Goal: Check status

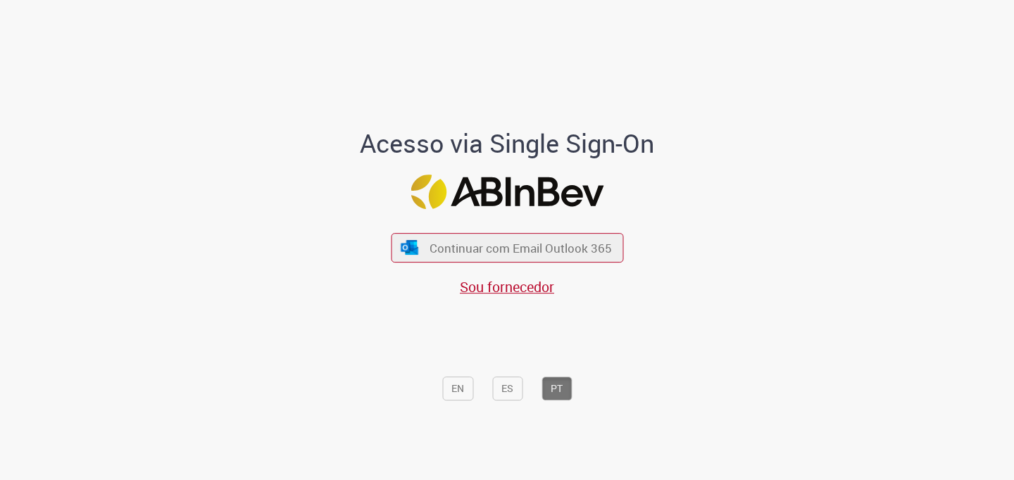
click at [571, 231] on div "Continuar com Email Outlook 365 Sou fornecedor" at bounding box center [507, 257] width 232 height 78
click at [572, 245] on span "Continuar com Email Outlook 365" at bounding box center [520, 247] width 186 height 16
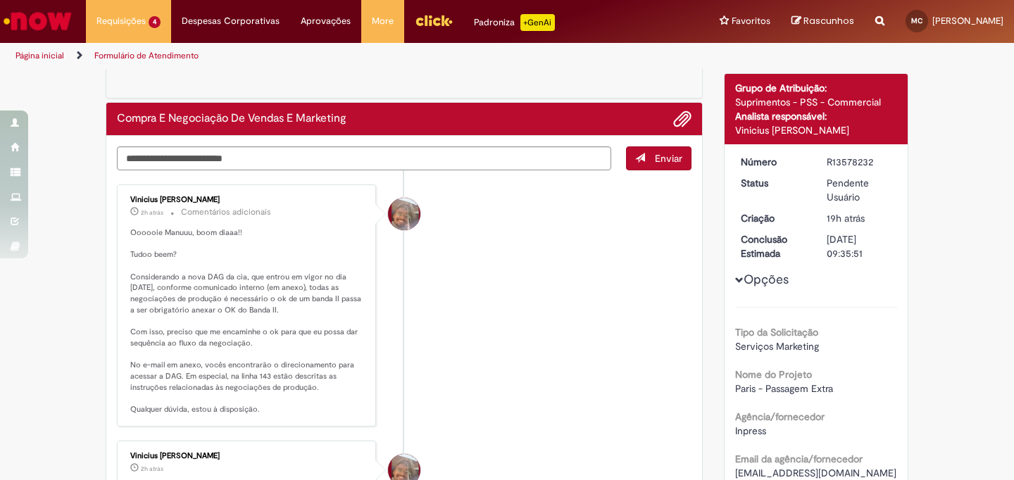
scroll to position [82, 0]
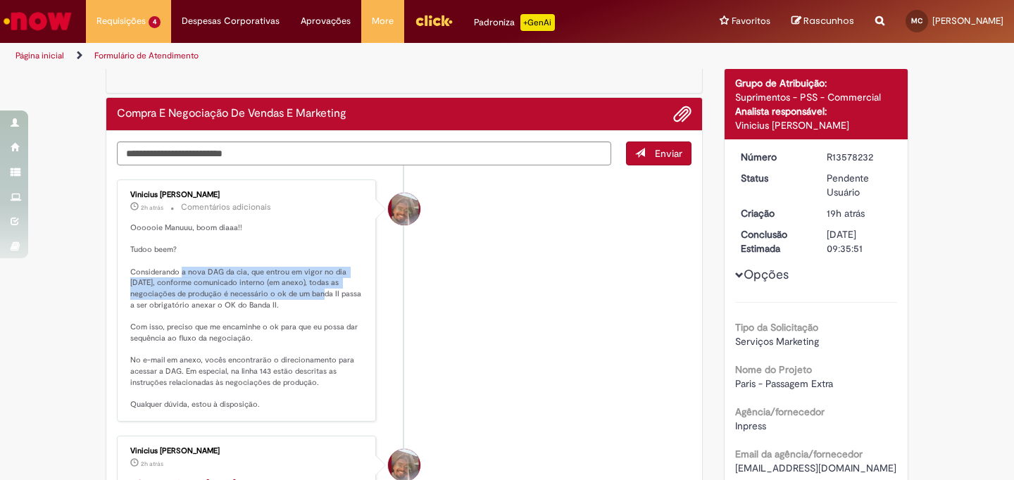
drag, startPoint x: 176, startPoint y: 268, endPoint x: 301, endPoint y: 294, distance: 127.4
click at [301, 294] on p "Oooooie Manuuu, boom diaaa!! Tudoo beem? Considerando a nova DAG da cia, que en…" at bounding box center [247, 316] width 234 height 188
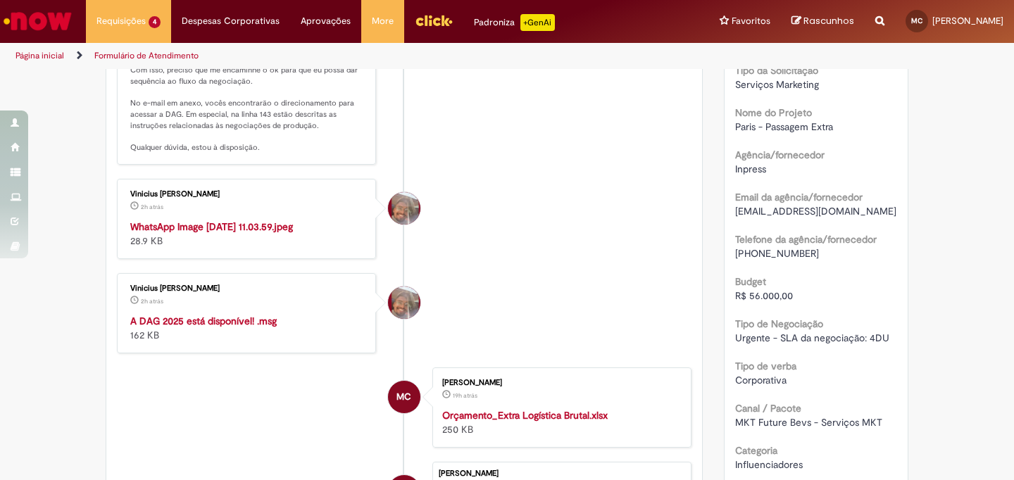
scroll to position [654, 0]
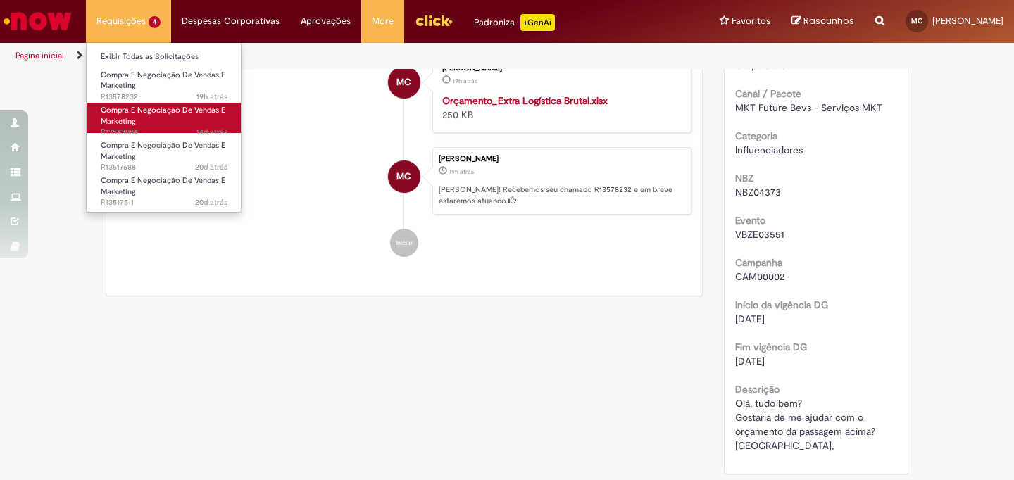
click at [154, 118] on link "Compra E Negociação De Vendas E Marketing 14d atrás 14 dias atrás R13543084" at bounding box center [164, 118] width 155 height 30
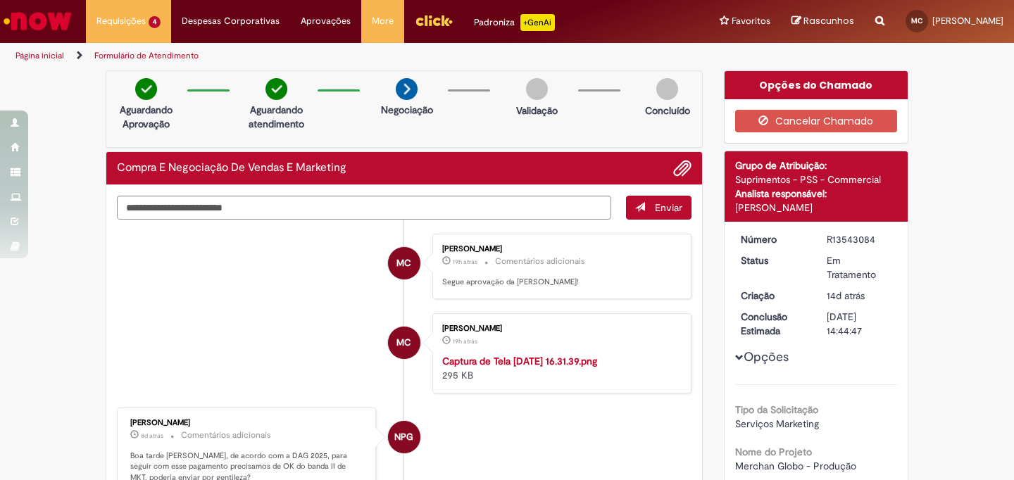
scroll to position [903, 0]
